Goal: Find specific page/section: Find specific page/section

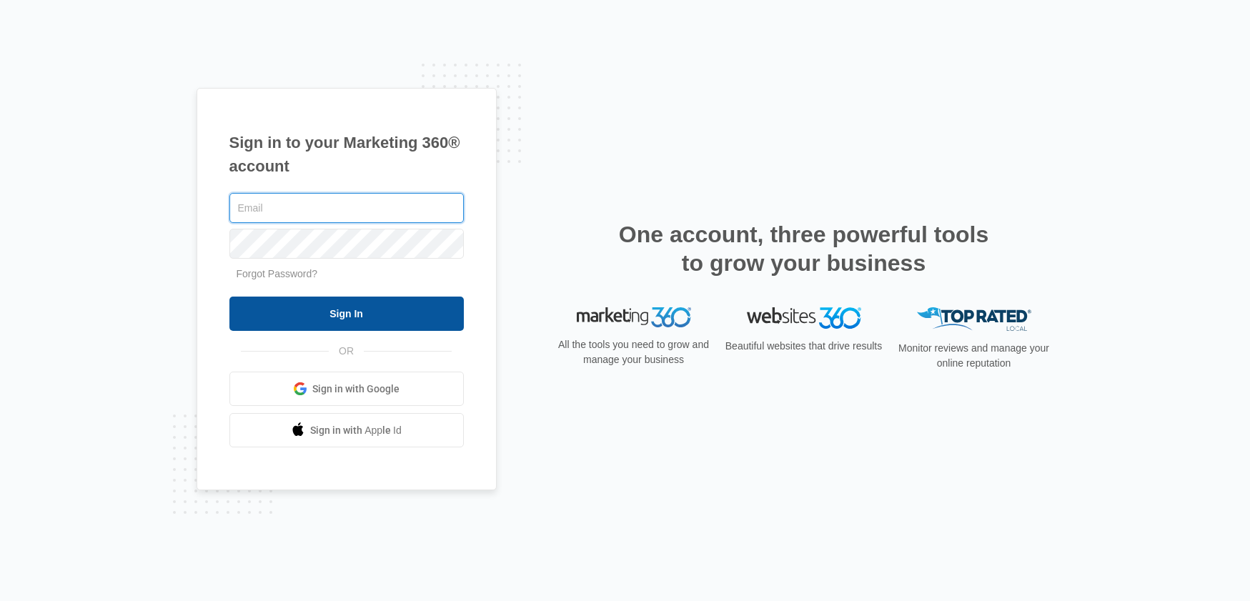
type input "[PERSON_NAME][EMAIL_ADDRESS][PERSON_NAME][DOMAIN_NAME]"
click at [369, 304] on input "Sign In" at bounding box center [346, 314] width 234 height 34
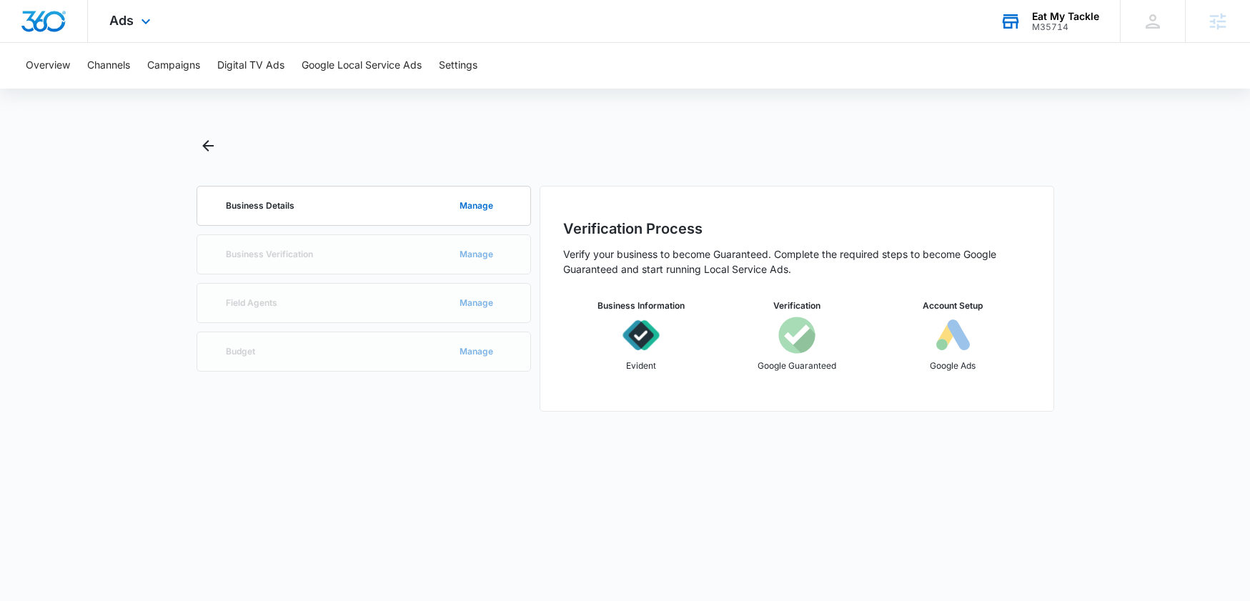
click at [1071, 30] on div "M35714" at bounding box center [1065, 27] width 67 height 10
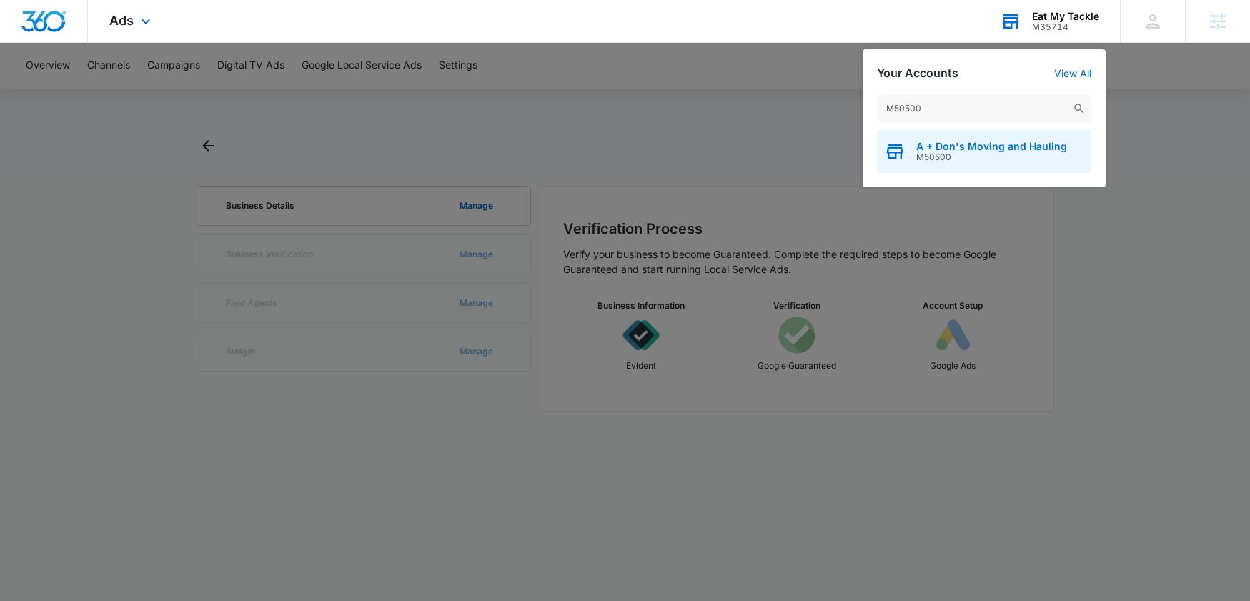
type input "M50500"
click at [965, 149] on span "A + Don's Moving and Hauling" at bounding box center [991, 146] width 151 height 11
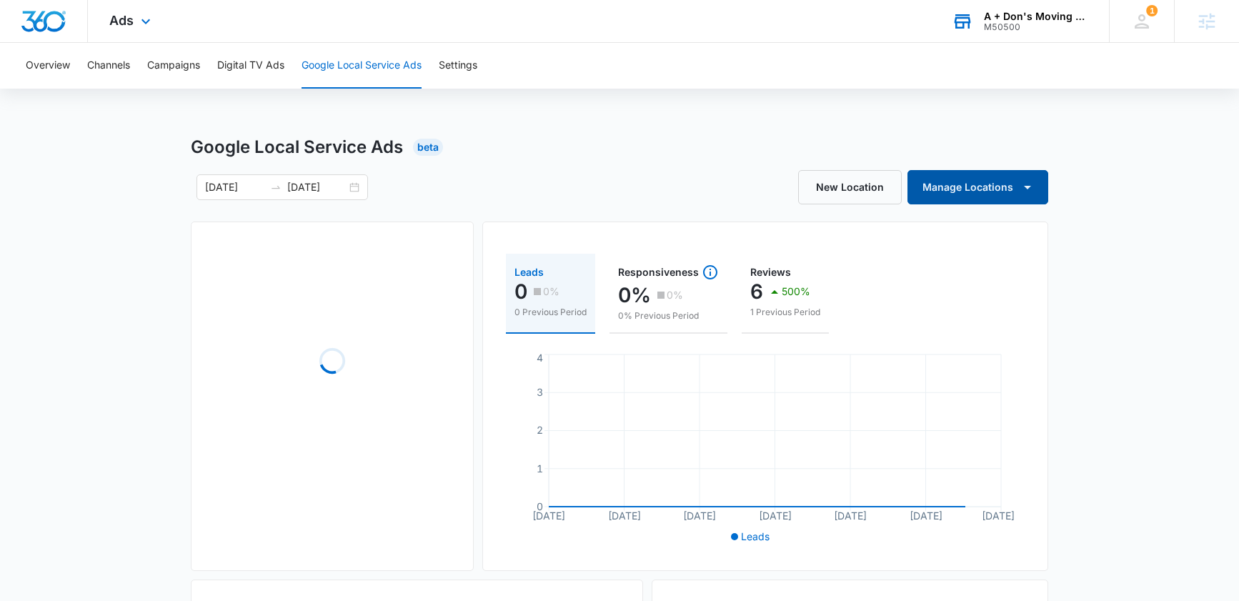
click at [1003, 180] on button "Manage Locations" at bounding box center [977, 187] width 141 height 34
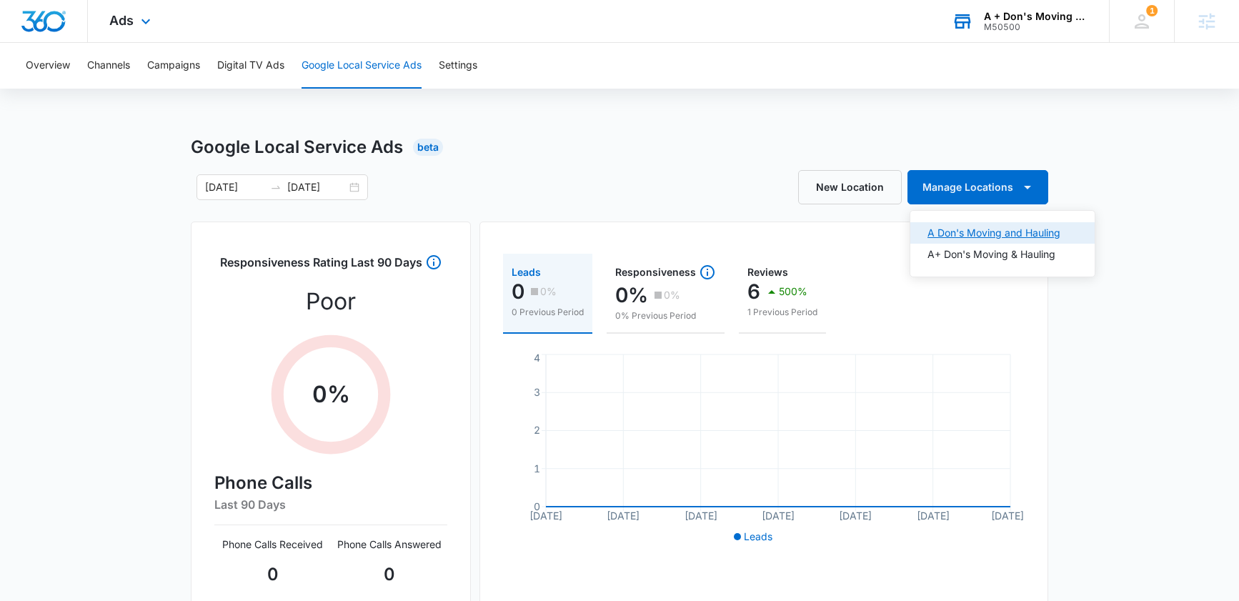
click at [967, 235] on div "A Don's Moving and Hauling" at bounding box center [993, 233] width 133 height 10
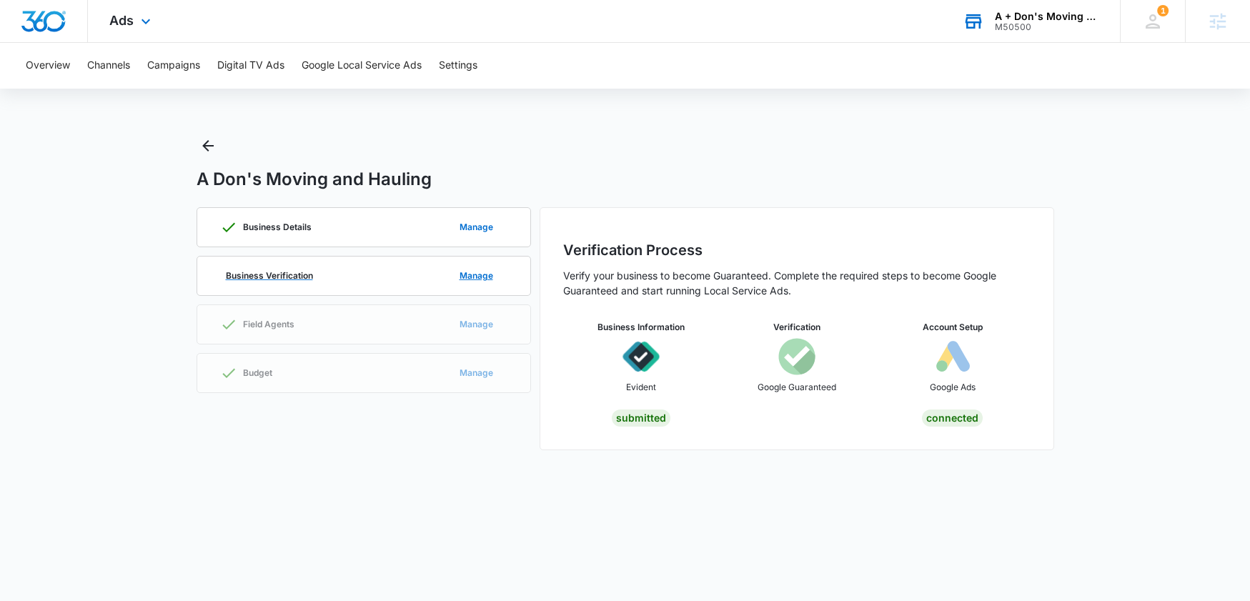
click at [339, 274] on div "Business Verification Manage" at bounding box center [363, 276] width 287 height 39
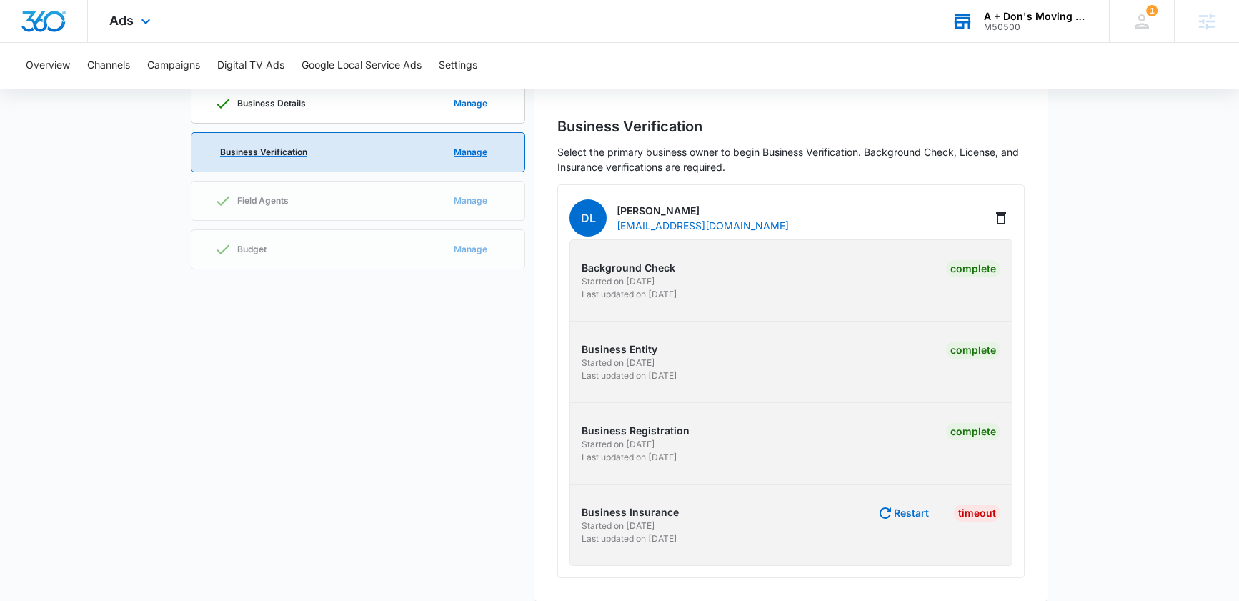
scroll to position [141, 0]
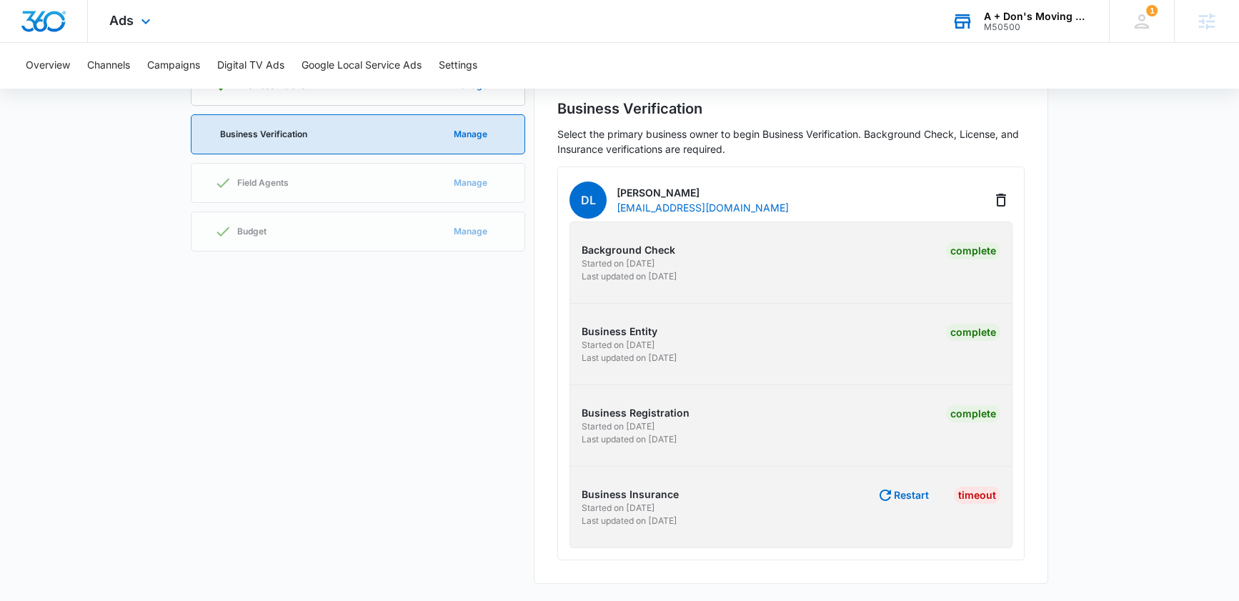
click at [679, 499] on p "Business Insurance" at bounding box center [684, 494] width 205 height 15
click at [639, 493] on p "Business Insurance" at bounding box center [684, 494] width 205 height 15
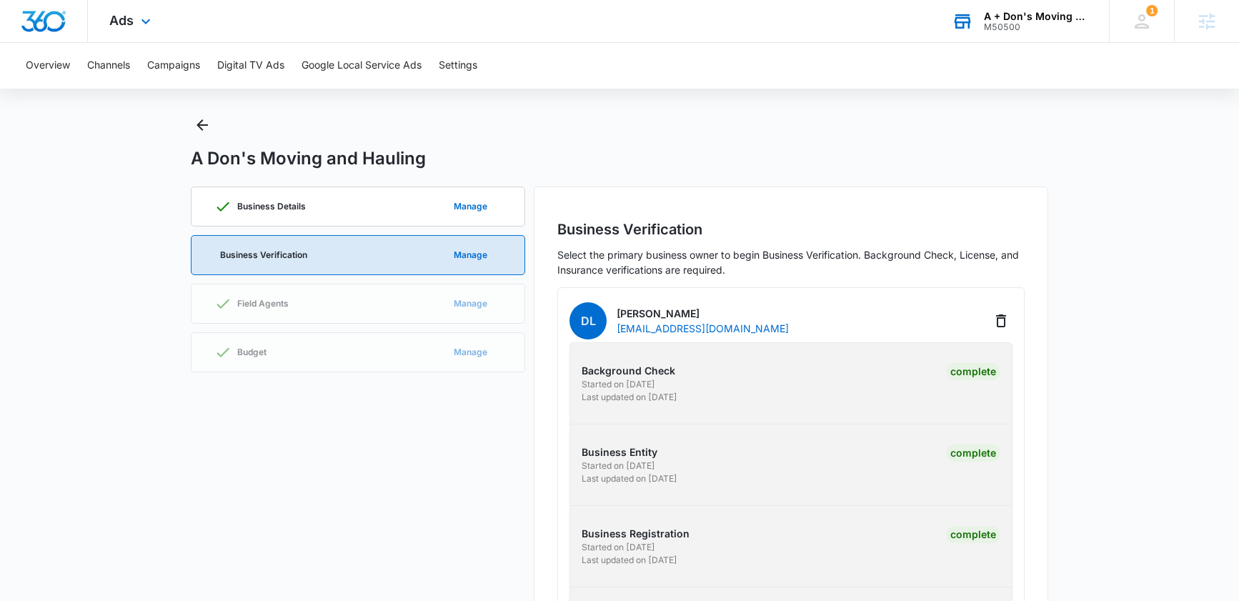
scroll to position [14, 0]
